Goal: Task Accomplishment & Management: Manage account settings

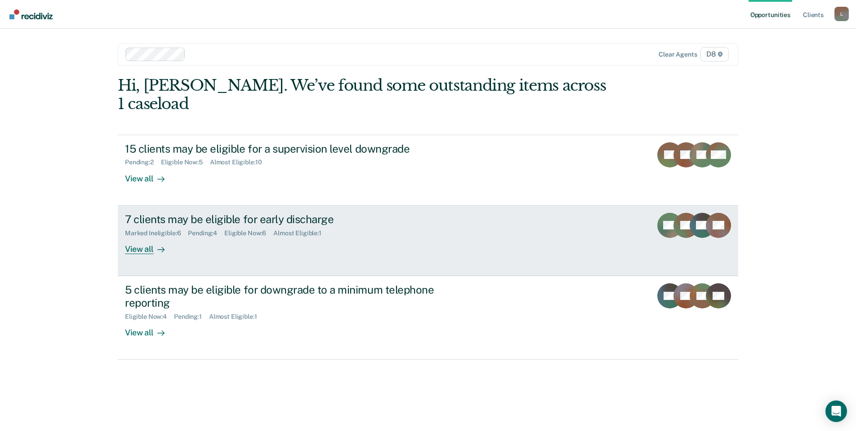
click at [185, 213] on div "7 clients may be eligible for early discharge" at bounding box center [282, 219] width 315 height 13
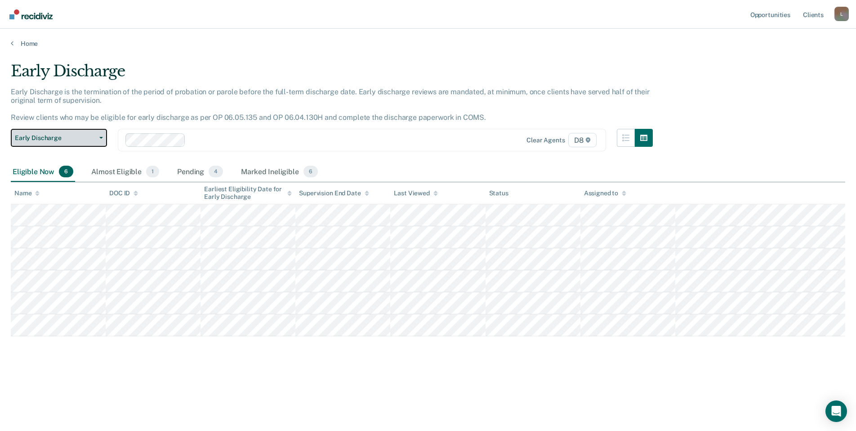
click at [69, 135] on span "Early Discharge" at bounding box center [55, 138] width 81 height 8
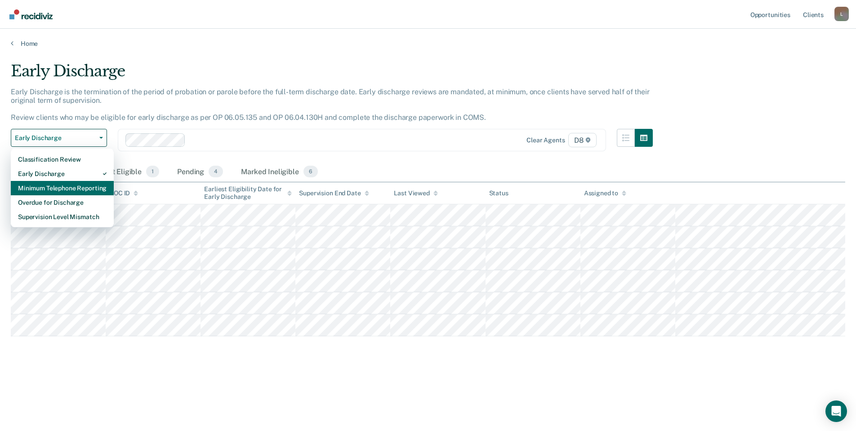
click at [62, 183] on div "Minimum Telephone Reporting" at bounding box center [62, 188] width 89 height 14
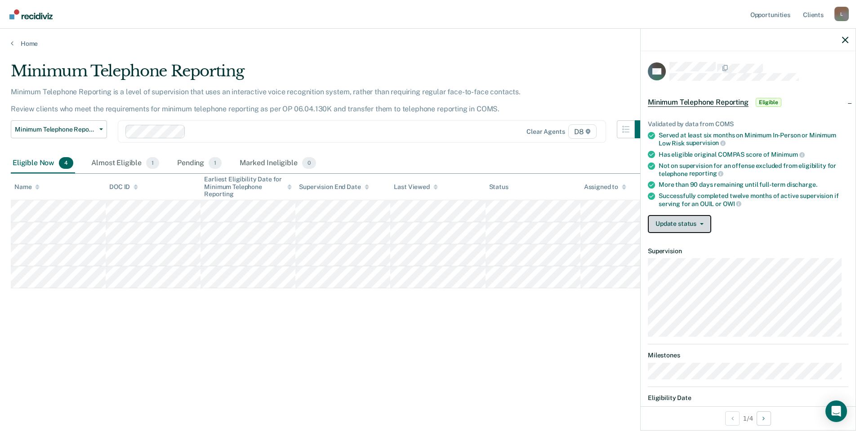
click at [702, 223] on icon "button" at bounding box center [702, 224] width 4 height 2
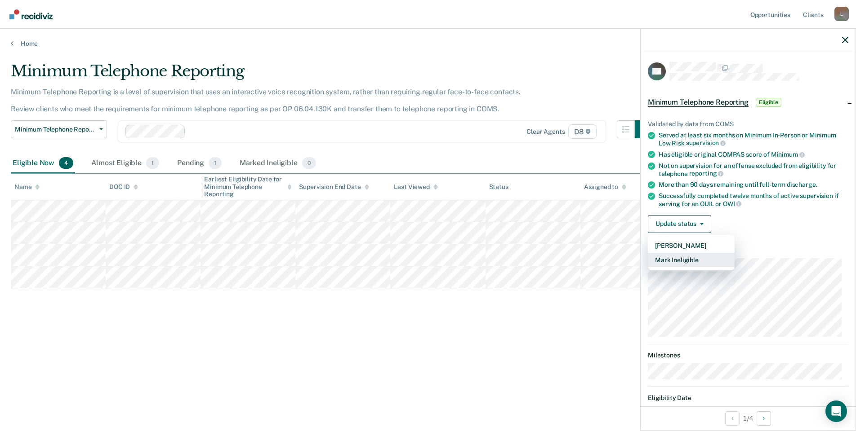
click at [689, 259] on button "Mark Ineligible" at bounding box center [691, 260] width 87 height 14
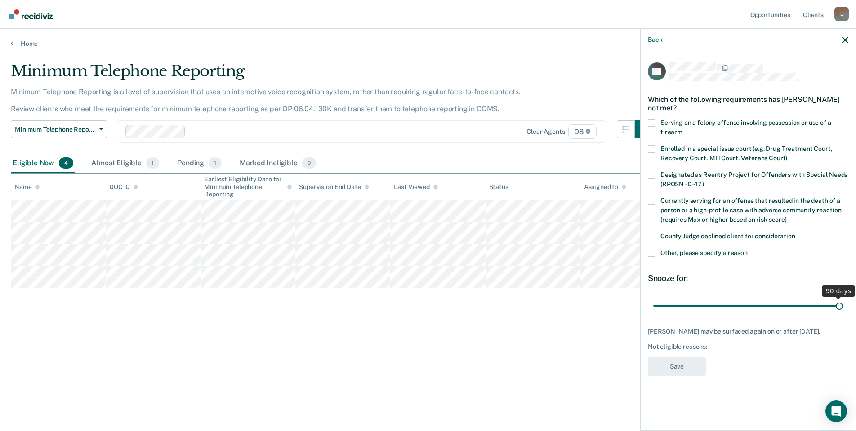
drag, startPoint x: 718, startPoint y: 308, endPoint x: 869, endPoint y: 292, distance: 151.9
type input "90"
click at [843, 298] on input "range" at bounding box center [748, 306] width 190 height 16
click at [656, 235] on label "County Judge declined client for consideration" at bounding box center [748, 237] width 200 height 9
click at [795, 233] on input "County Judge declined client for consideration" at bounding box center [795, 233] width 0 height 0
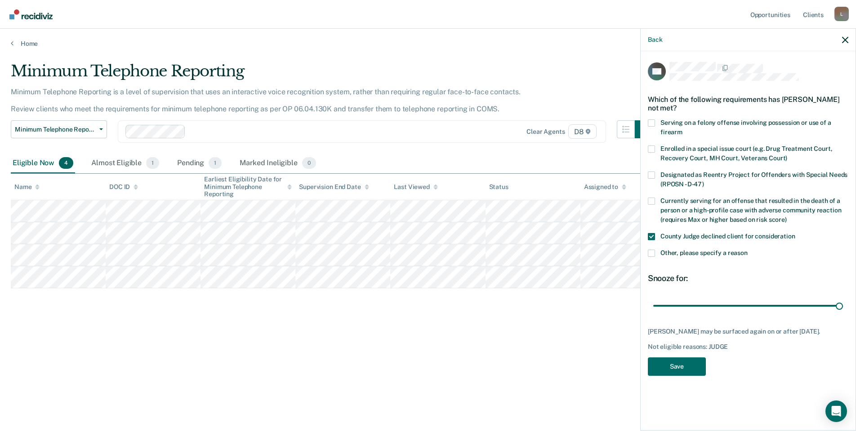
click at [657, 257] on label "Other, please specify a reason" at bounding box center [748, 254] width 200 height 9
click at [747, 250] on input "Other, please specify a reason" at bounding box center [747, 250] width 0 height 0
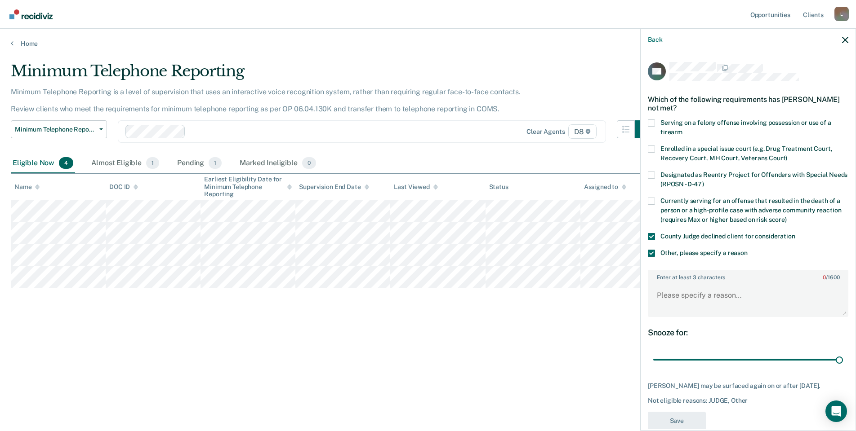
click at [651, 233] on span at bounding box center [651, 236] width 7 height 7
click at [795, 233] on input "County Judge declined client for consideration" at bounding box center [795, 233] width 0 height 0
click at [681, 299] on textarea "Enter at least 3 characters 0 / 1600" at bounding box center [747, 299] width 199 height 33
type textarea "sentencing county requested offender stay in person"
click at [676, 421] on button "Save" at bounding box center [677, 421] width 58 height 18
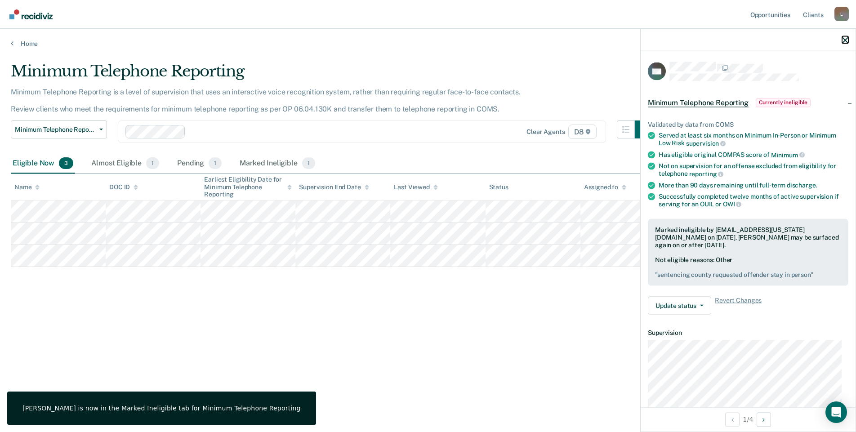
click at [845, 39] on icon "button" at bounding box center [845, 40] width 6 height 6
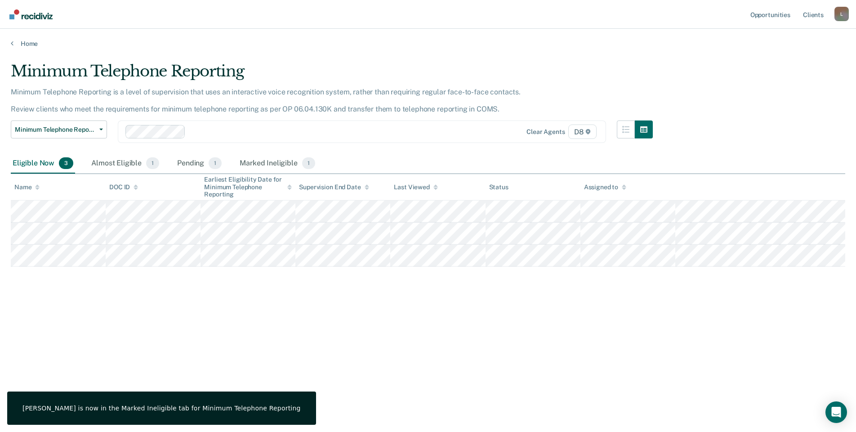
click at [57, 341] on div "Minimum Telephone Reporting Minimum Telephone Reporting is a level of supervisi…" at bounding box center [428, 213] width 834 height 302
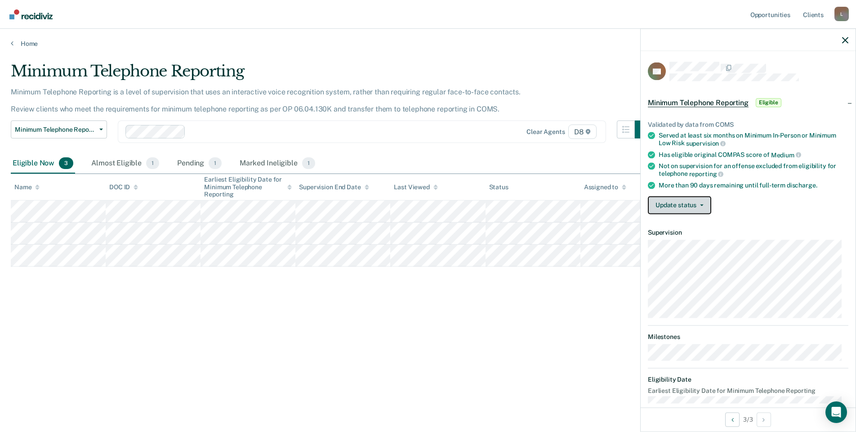
click at [700, 204] on icon "button" at bounding box center [702, 205] width 4 height 2
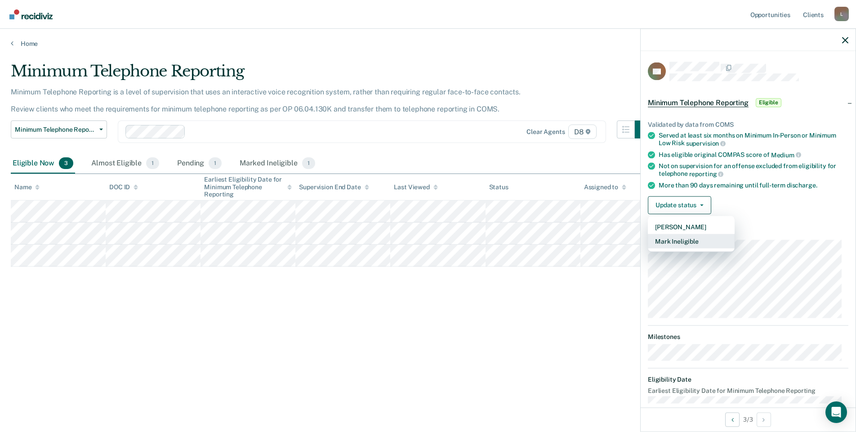
click at [690, 239] on button "Mark Ineligible" at bounding box center [691, 241] width 87 height 14
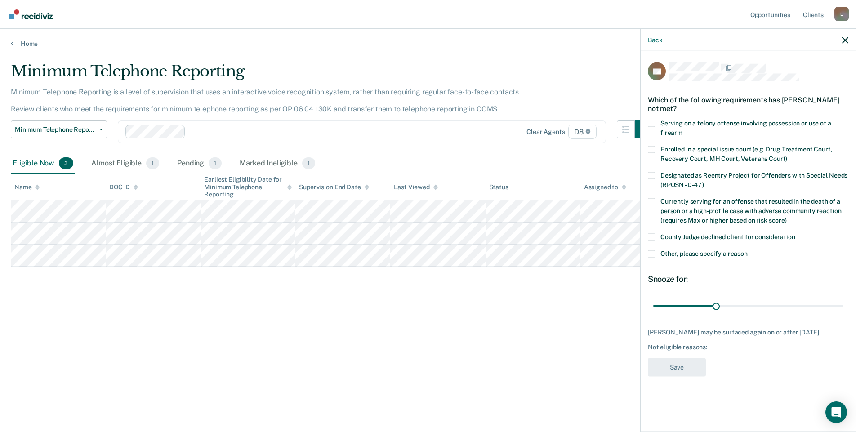
drag, startPoint x: 658, startPoint y: 253, endPoint x: 659, endPoint y: 265, distance: 11.3
click at [658, 255] on label "Other, please specify a reason" at bounding box center [748, 254] width 200 height 9
click at [747, 250] on input "Other, please specify a reason" at bounding box center [747, 250] width 0 height 0
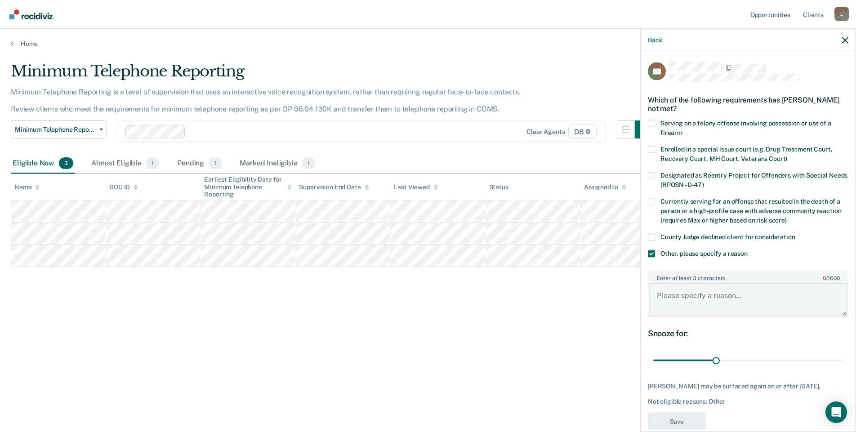
click at [678, 304] on textarea "Enter at least 3 characters 0 / 1600" at bounding box center [747, 299] width 199 height 33
type textarea "discharge has been submitted to court"
click at [683, 419] on button "Save" at bounding box center [677, 421] width 58 height 18
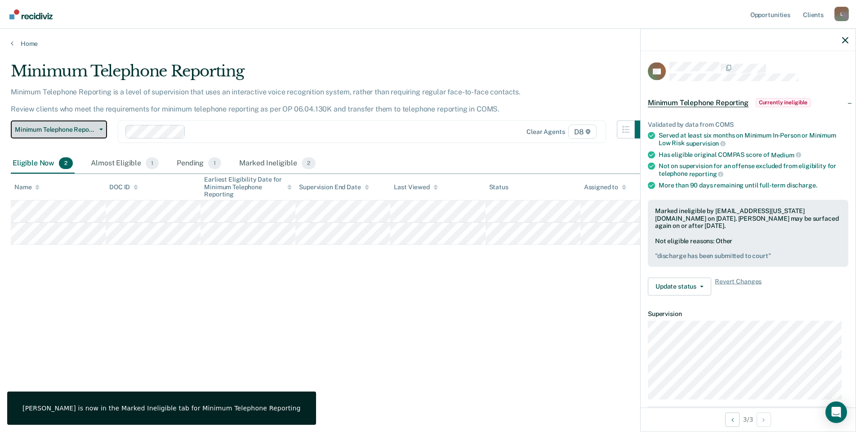
click at [60, 132] on span "Minimum Telephone Reporting" at bounding box center [55, 130] width 81 height 8
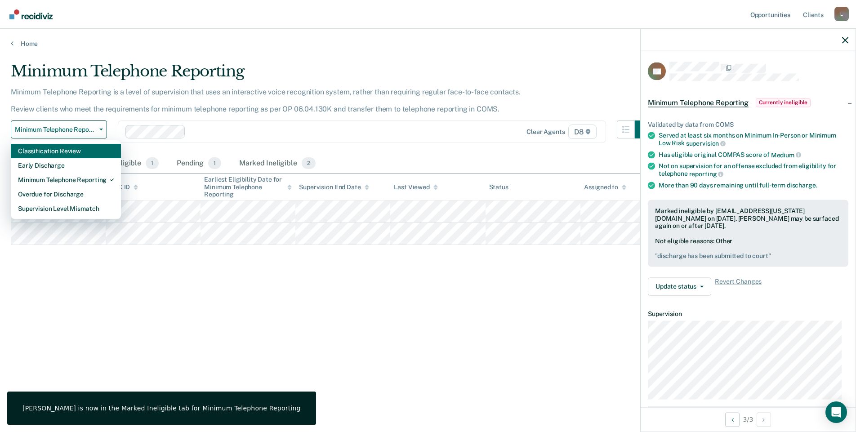
click at [45, 150] on div "Classification Review" at bounding box center [66, 151] width 96 height 14
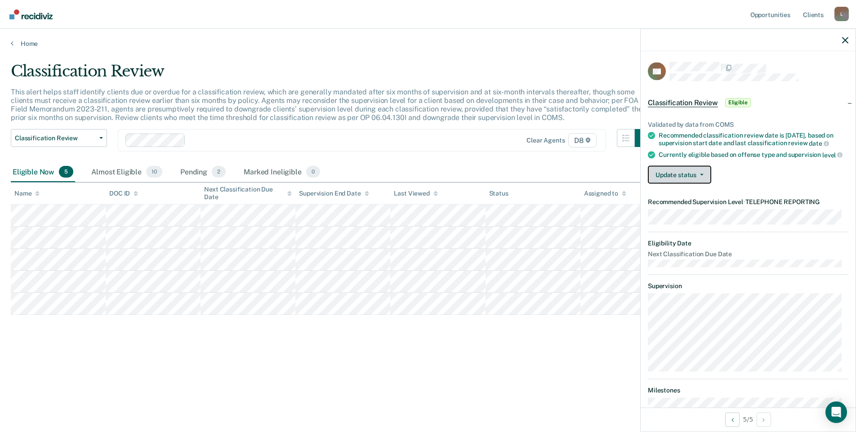
click at [697, 179] on button "Update status" at bounding box center [679, 175] width 63 height 18
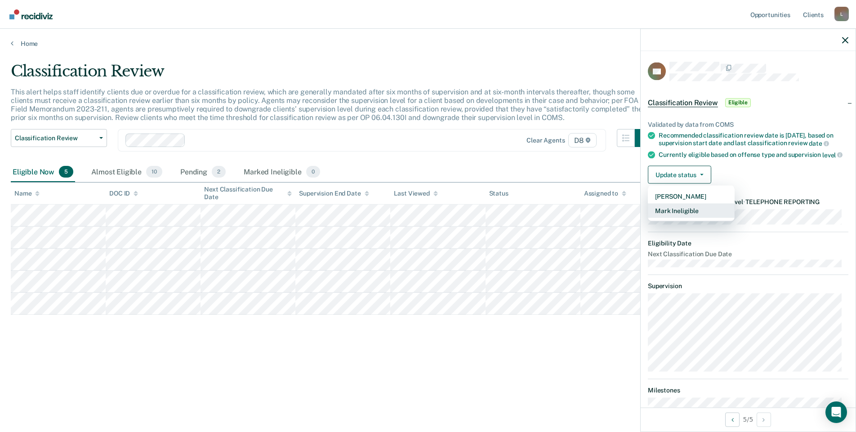
click at [684, 216] on button "Mark Ineligible" at bounding box center [691, 211] width 87 height 14
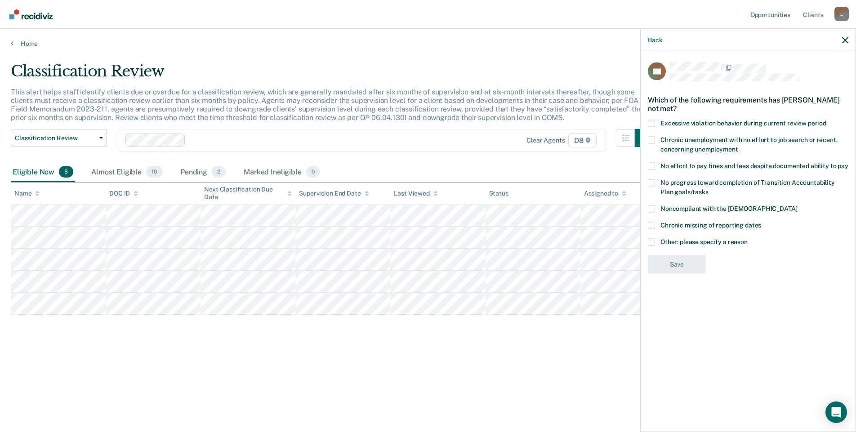
click at [681, 238] on span "Other: please specify a reason" at bounding box center [703, 241] width 87 height 7
click at [747, 238] on input "Other: please specify a reason" at bounding box center [747, 238] width 0 height 0
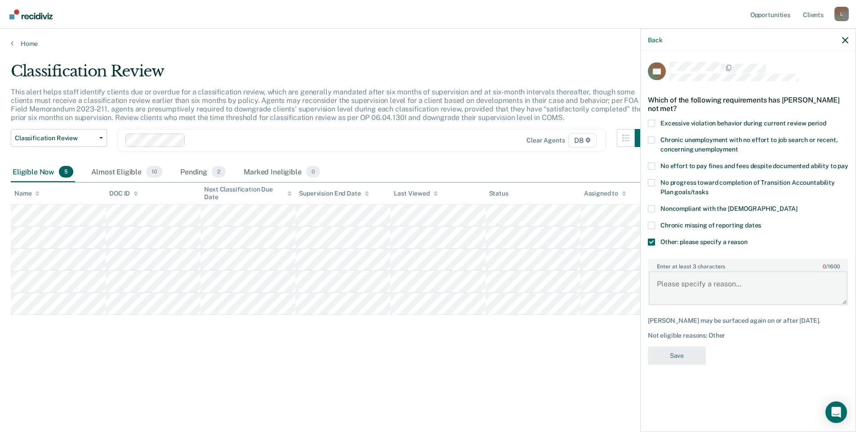
click at [679, 284] on textarea "Enter at least 3 characters 0 / 1600" at bounding box center [747, 287] width 199 height 33
type textarea "discharge submitted to court"
click at [692, 356] on button "Save" at bounding box center [677, 355] width 58 height 18
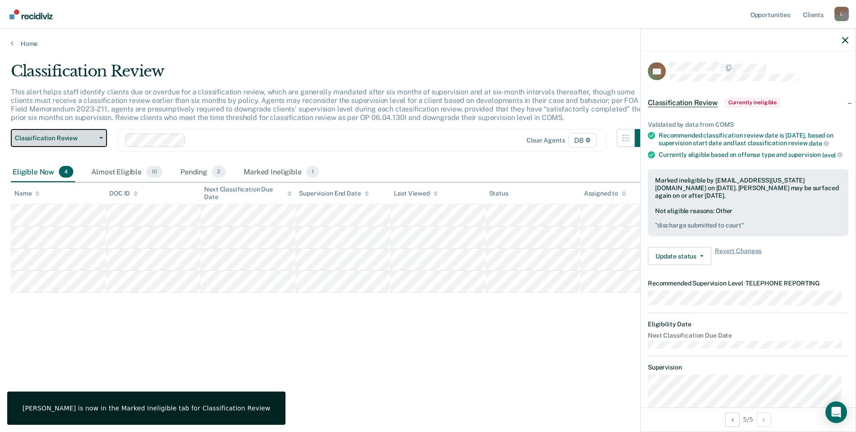
click at [43, 136] on span "Classification Review" at bounding box center [55, 138] width 81 height 8
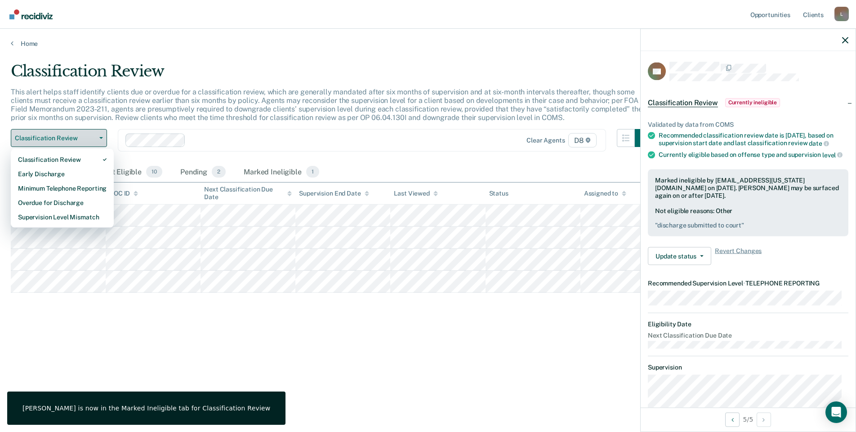
click at [43, 136] on span "Classification Review" at bounding box center [55, 138] width 81 height 8
